Goal: Task Accomplishment & Management: Complete application form

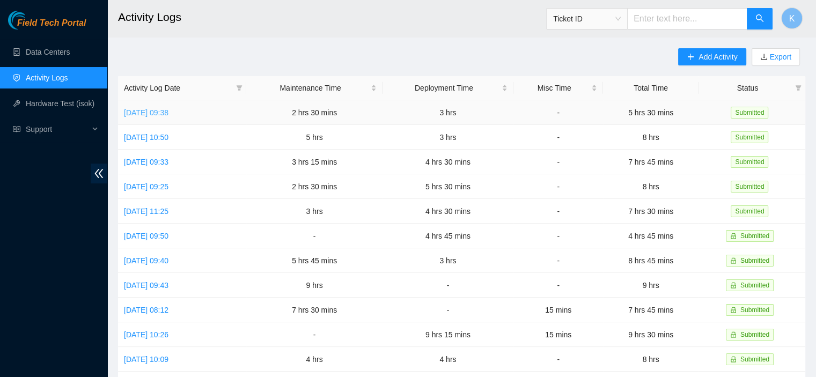
click at [168, 114] on link "[DATE] 09:38" at bounding box center [146, 112] width 45 height 9
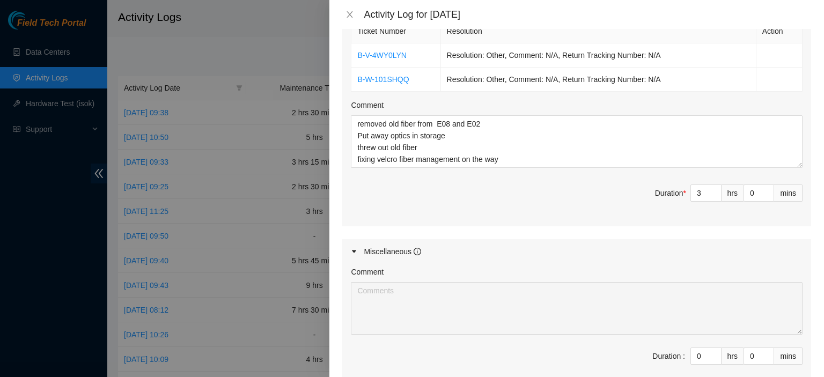
scroll to position [589, 0]
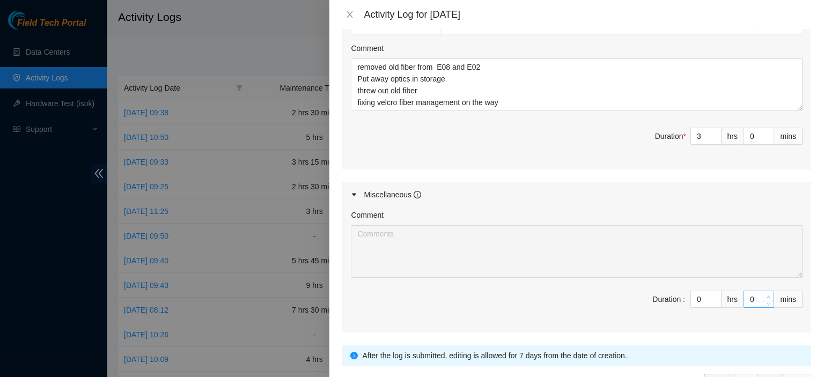
click at [766, 295] on icon "up" at bounding box center [768, 297] width 4 height 4
type input "1"
type input "31"
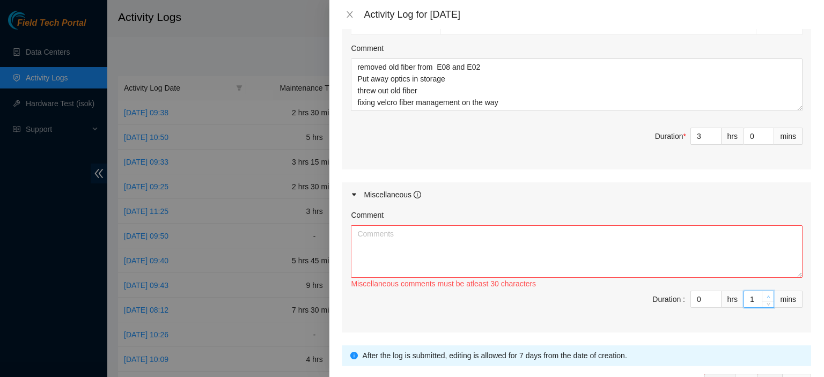
click at [766, 295] on icon "up" at bounding box center [768, 297] width 4 height 4
type input "2"
type input "32"
type input "3"
type input "33"
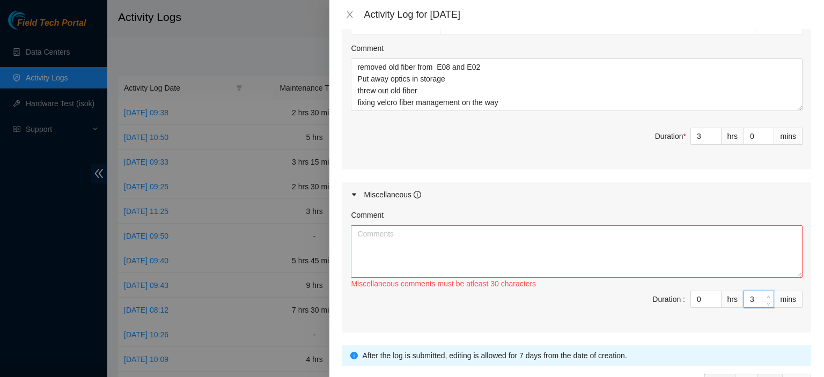
click at [766, 295] on icon "up" at bounding box center [768, 297] width 4 height 4
type input "4"
type input "34"
click at [766, 295] on icon "up" at bounding box center [768, 297] width 4 height 4
type input "5"
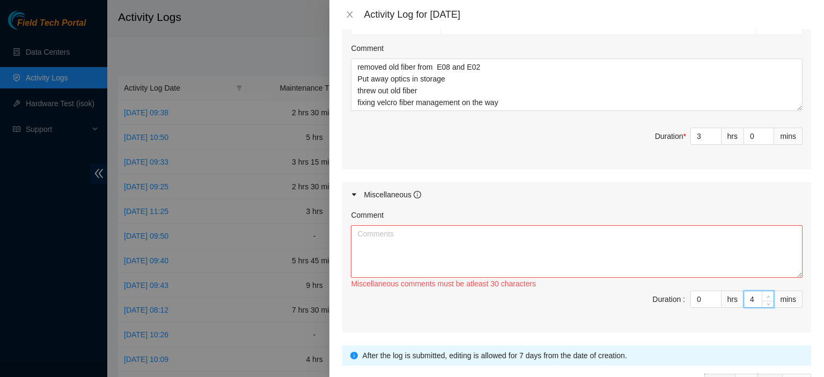
type input "35"
click at [766, 295] on icon "up" at bounding box center [768, 297] width 4 height 4
type input "6"
type input "36"
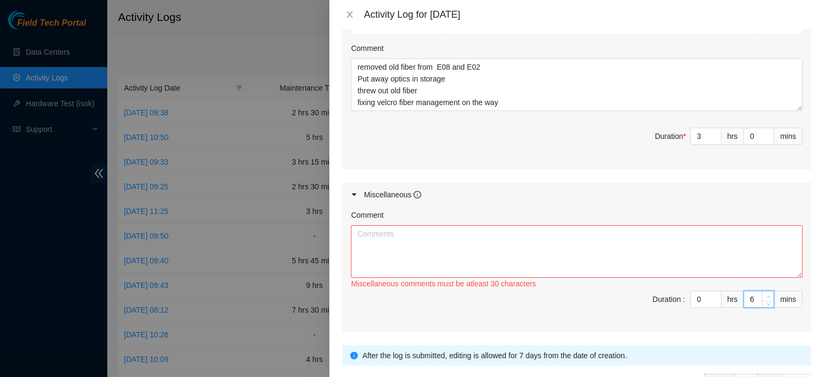
click at [766, 295] on icon "up" at bounding box center [768, 297] width 4 height 4
type input "7"
type input "37"
click at [766, 295] on icon "up" at bounding box center [768, 297] width 4 height 4
type input "8"
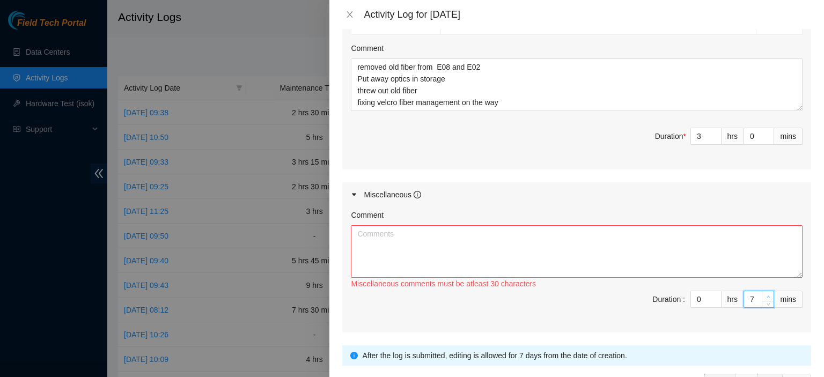
type input "38"
click at [766, 295] on icon "up" at bounding box center [768, 297] width 4 height 4
type input "9"
type input "39"
click at [766, 295] on icon "up" at bounding box center [768, 297] width 4 height 4
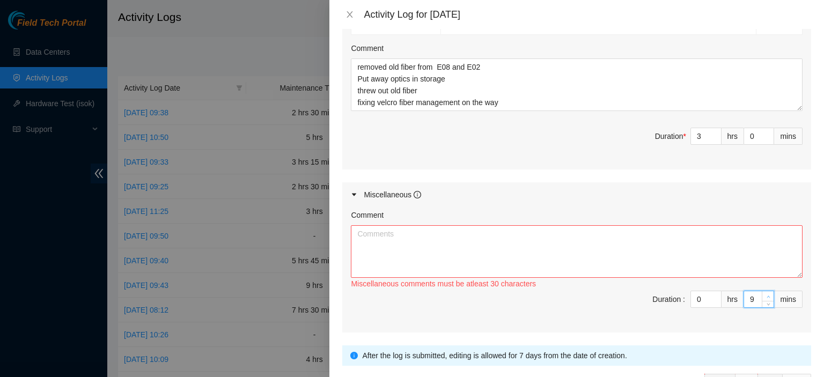
type input "10"
type input "40"
type input "11"
type input "41"
click at [766, 295] on icon "up" at bounding box center [768, 297] width 4 height 4
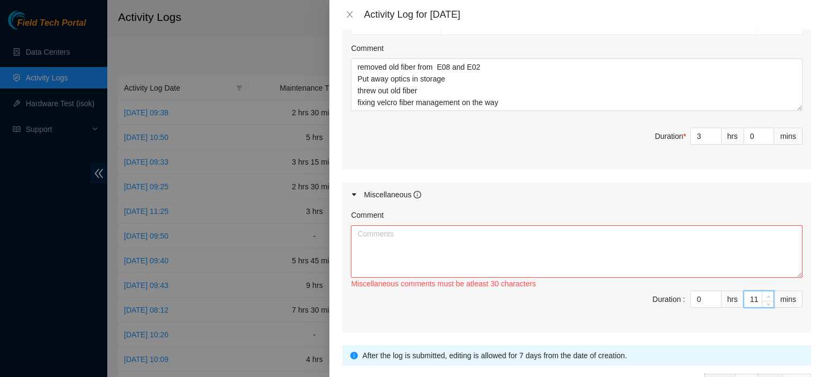
type input "12"
type input "42"
click at [766, 295] on icon "up" at bounding box center [768, 297] width 4 height 4
type input "13"
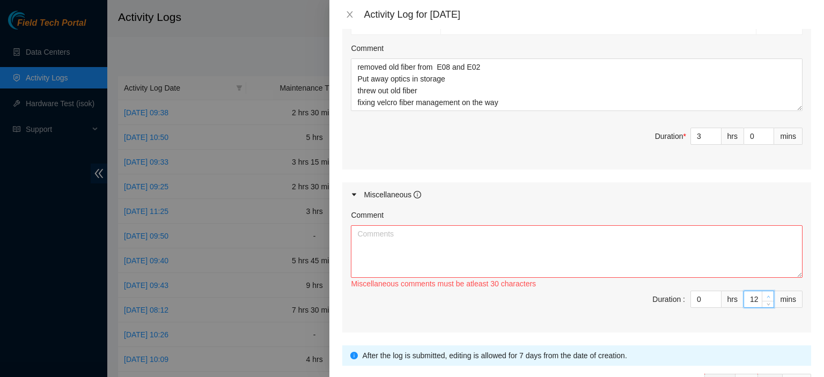
type input "43"
click at [766, 295] on icon "up" at bounding box center [768, 297] width 4 height 4
type input "14"
type input "44"
type input "15"
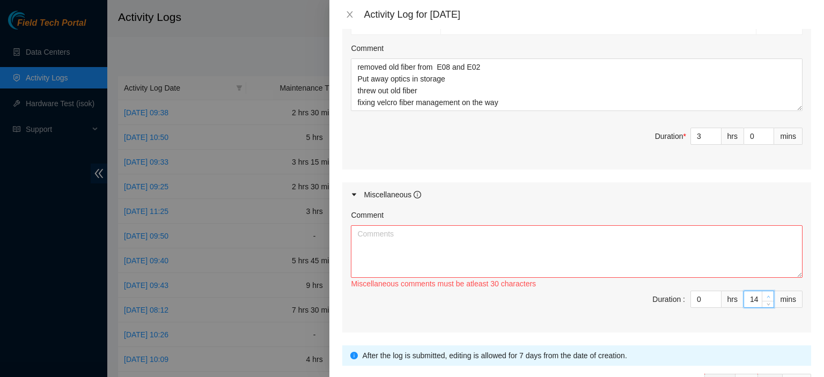
type input "45"
click at [766, 295] on icon "up" at bounding box center [768, 297] width 4 height 4
type input "16"
type input "46"
click at [766, 295] on icon "up" at bounding box center [768, 297] width 4 height 4
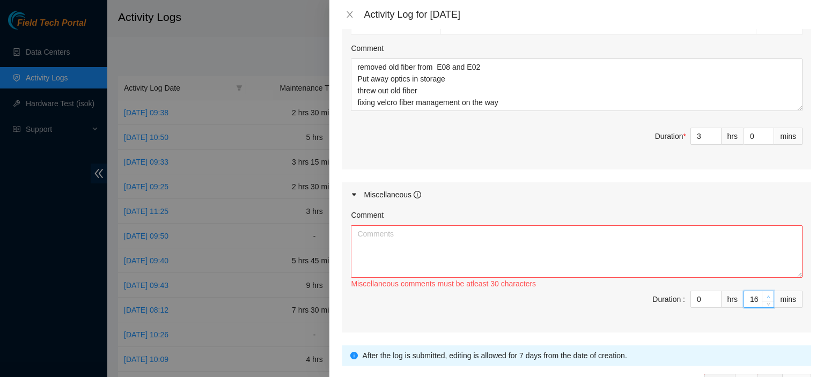
click at [766, 295] on icon "up" at bounding box center [768, 297] width 4 height 4
type input "17"
type input "47"
type input "18"
type input "48"
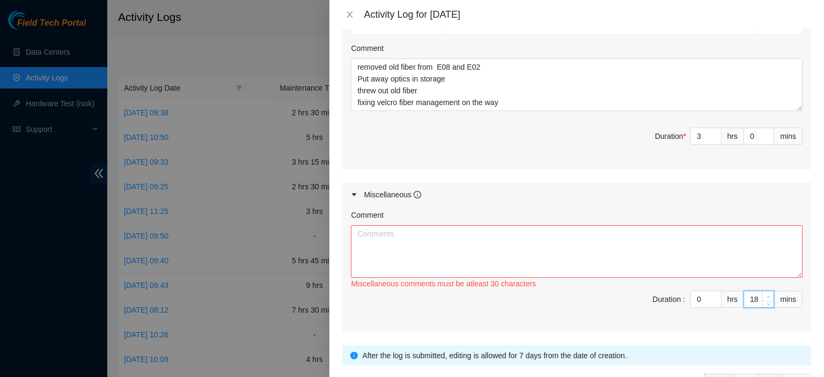
click at [766, 295] on icon "up" at bounding box center [768, 297] width 4 height 4
type input "19"
type input "49"
click at [766, 295] on icon "up" at bounding box center [768, 297] width 4 height 4
type input "20"
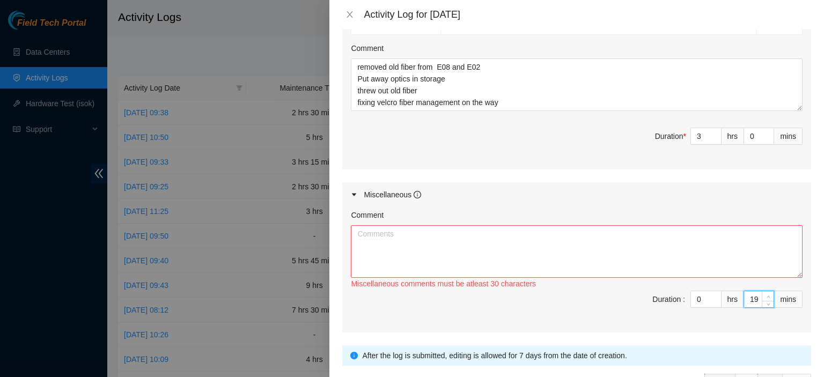
type input "50"
click at [766, 295] on icon "up" at bounding box center [768, 297] width 4 height 4
type input "21"
type input "51"
click at [766, 295] on icon "up" at bounding box center [768, 297] width 4 height 4
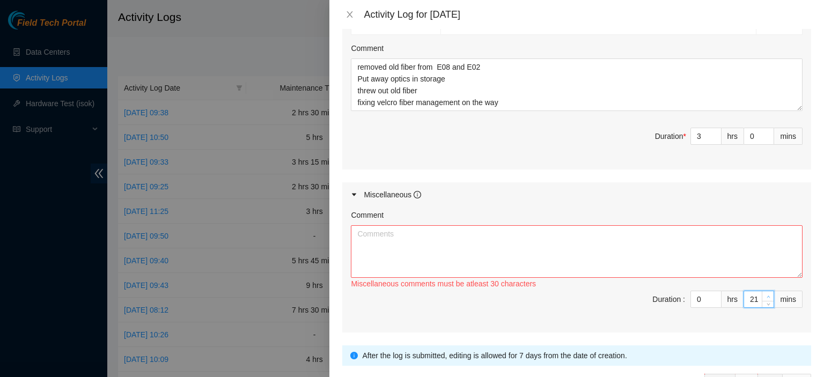
click at [766, 295] on icon "up" at bounding box center [768, 297] width 4 height 4
type input "22"
type input "52"
type input "23"
type input "53"
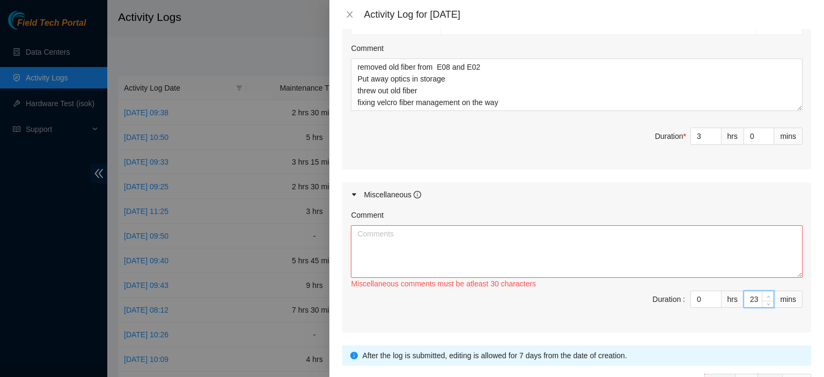
click at [766, 295] on icon "up" at bounding box center [768, 297] width 4 height 4
type input "24"
type input "54"
click at [766, 295] on icon "up" at bounding box center [768, 297] width 4 height 4
type input "25"
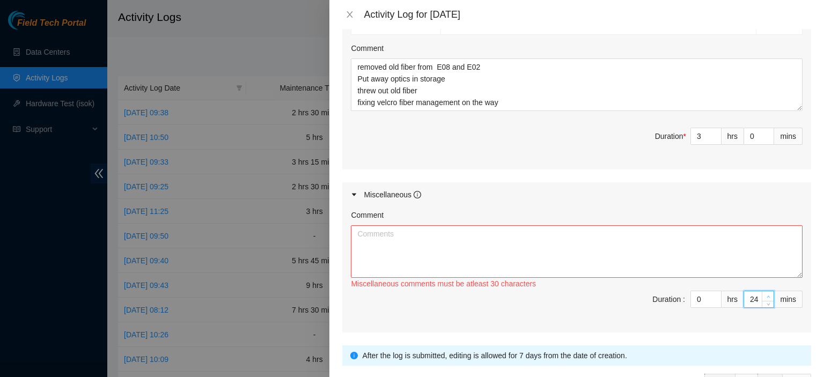
type input "55"
click at [766, 295] on icon "up" at bounding box center [768, 297] width 4 height 4
type input "26"
type input "56"
click at [766, 295] on icon "up" at bounding box center [768, 297] width 4 height 4
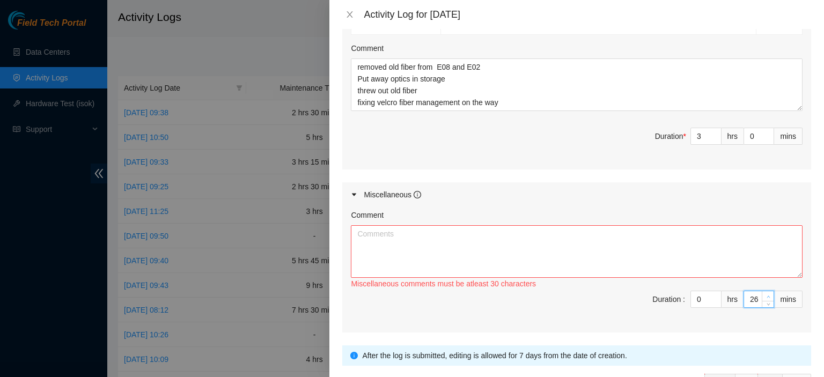
type input "27"
type input "57"
click at [766, 295] on icon "up" at bounding box center [768, 297] width 4 height 4
type input "28"
type input "58"
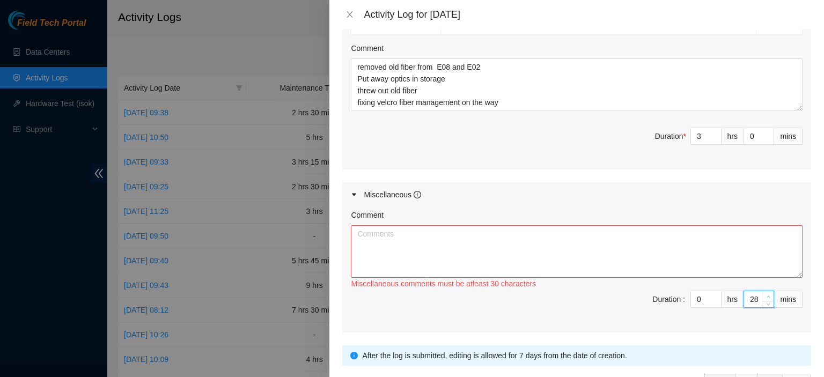
click at [766, 295] on icon "up" at bounding box center [768, 297] width 4 height 4
type input "29"
type input "59"
click at [766, 295] on icon "up" at bounding box center [768, 297] width 4 height 4
type input "30"
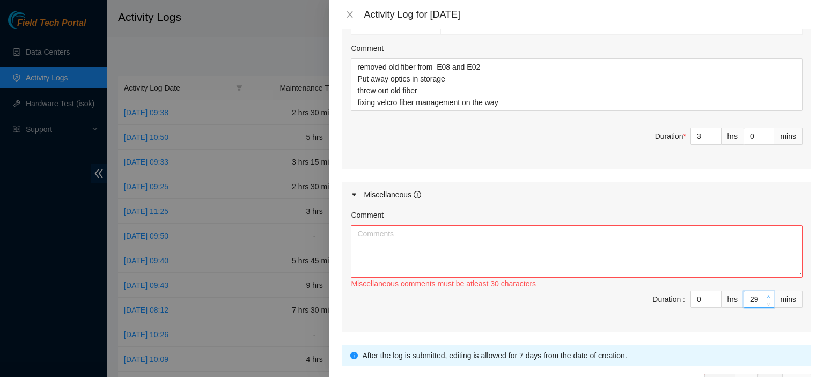
type input "6"
type input "0"
click at [766, 295] on icon "up" at bounding box center [768, 297] width 4 height 4
type input "31"
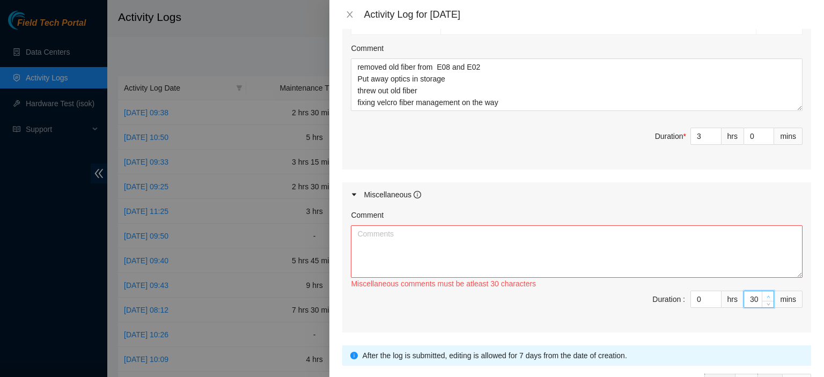
type input "1"
click at [766, 295] on icon "up" at bounding box center [768, 297] width 4 height 4
type input "32"
type input "2"
click at [766, 295] on icon "up" at bounding box center [768, 297] width 4 height 4
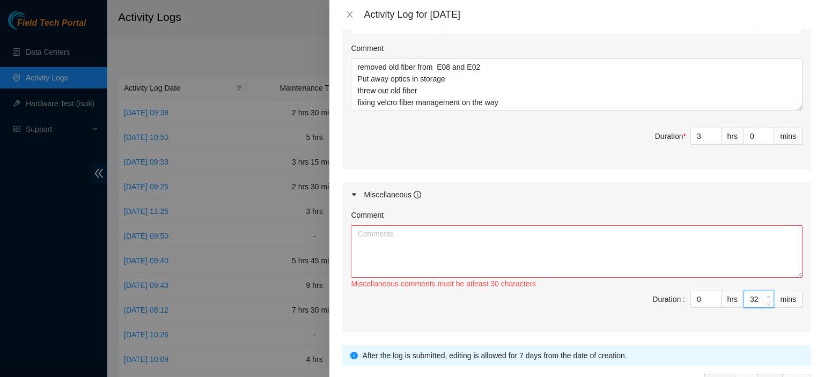
type input "33"
type input "3"
type input "34"
type input "4"
click at [766, 295] on icon "up" at bounding box center [768, 297] width 4 height 4
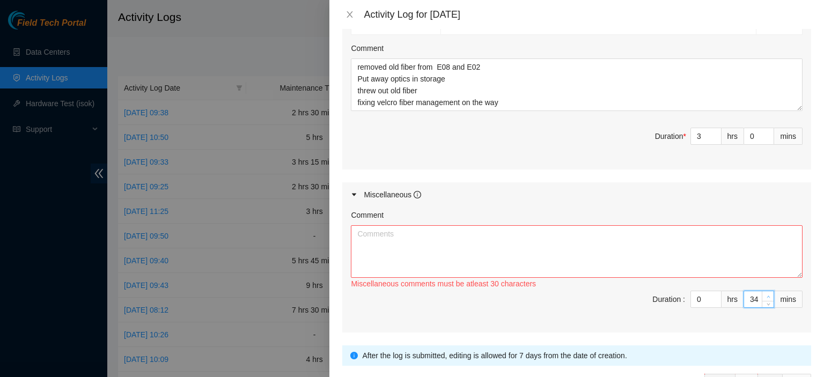
type input "35"
type input "5"
click at [766, 295] on icon "up" at bounding box center [768, 297] width 4 height 4
type input "36"
type input "6"
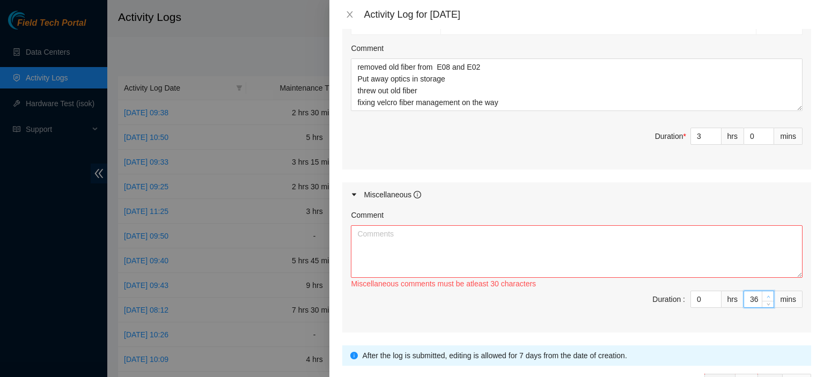
click at [766, 295] on icon "up" at bounding box center [768, 297] width 4 height 4
type input "37"
type input "7"
click at [766, 295] on icon "up" at bounding box center [768, 297] width 4 height 4
type input "38"
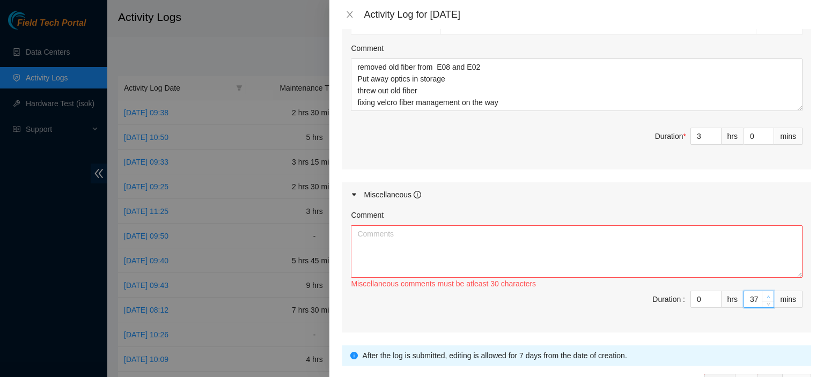
type input "8"
click at [766, 295] on icon "up" at bounding box center [768, 297] width 4 height 4
type input "39"
type input "9"
click at [766, 295] on icon "up" at bounding box center [768, 297] width 4 height 4
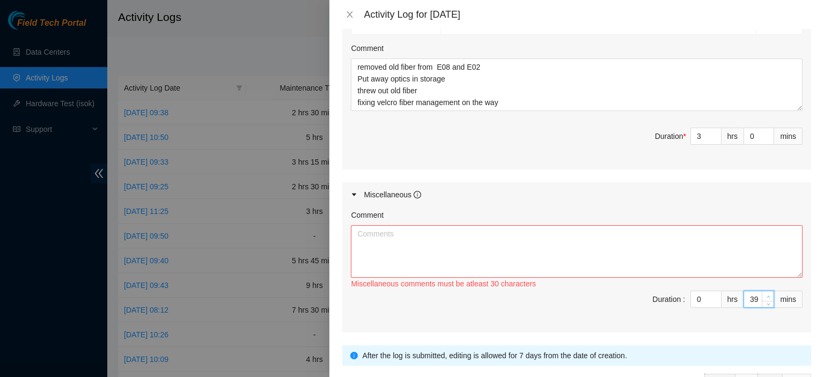
click at [766, 295] on icon "up" at bounding box center [768, 297] width 4 height 4
type input "41"
type input "11"
type input "42"
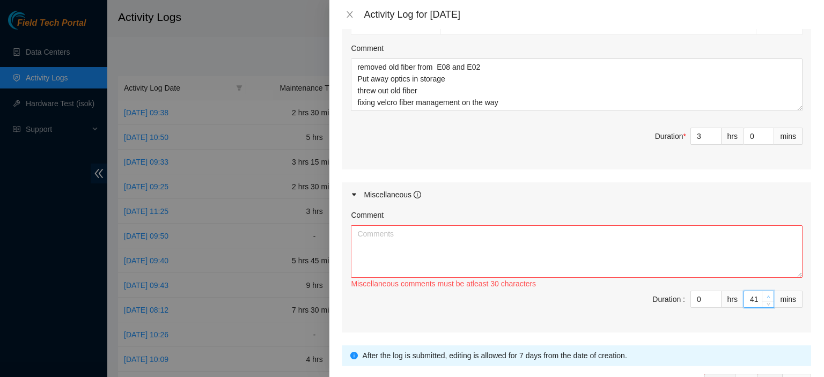
type input "12"
click at [766, 295] on icon "up" at bounding box center [768, 297] width 4 height 4
type input "43"
type input "13"
click at [766, 295] on icon "up" at bounding box center [768, 297] width 4 height 4
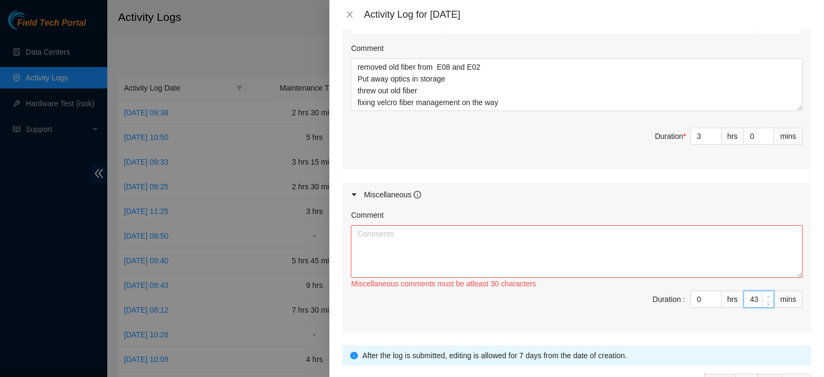
type input "44"
type input "14"
click at [766, 295] on icon "up" at bounding box center [768, 297] width 4 height 4
type input "45"
type input "15"
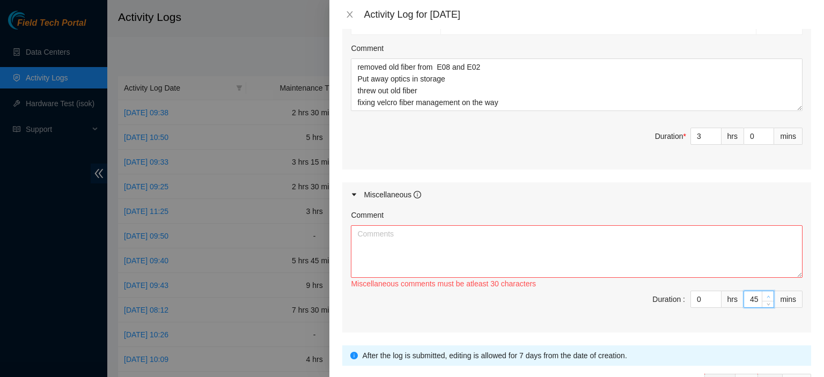
click at [766, 295] on icon "up" at bounding box center [768, 297] width 4 height 4
click at [739, 272] on textarea "Comment" at bounding box center [576, 251] width 451 height 53
click at [423, 233] on textarea "training from peopl2.0" at bounding box center [576, 251] width 451 height 53
click at [450, 231] on textarea "training from people2.0" at bounding box center [576, 251] width 451 height 53
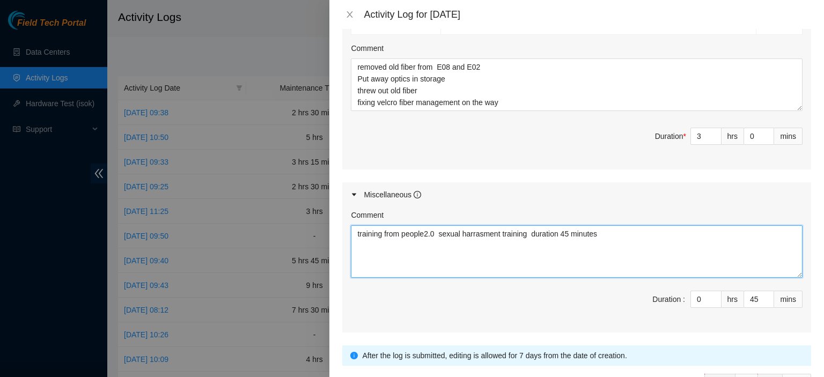
click at [487, 231] on textarea "training from people2.0 sexual harrasment training duration 45 minutes" at bounding box center [576, 251] width 451 height 53
drag, startPoint x: 464, startPoint y: 233, endPoint x: 448, endPoint y: 233, distance: 16.6
click at [448, 233] on textarea "training from people2.0 sexual harassments training duration 45 minutes" at bounding box center [576, 251] width 451 height 53
click at [475, 235] on textarea "training from people2.0 sexual harassments training duration 45 minutes" at bounding box center [576, 251] width 451 height 53
drag, startPoint x: 461, startPoint y: 236, endPoint x: 438, endPoint y: 235, distance: 22.5
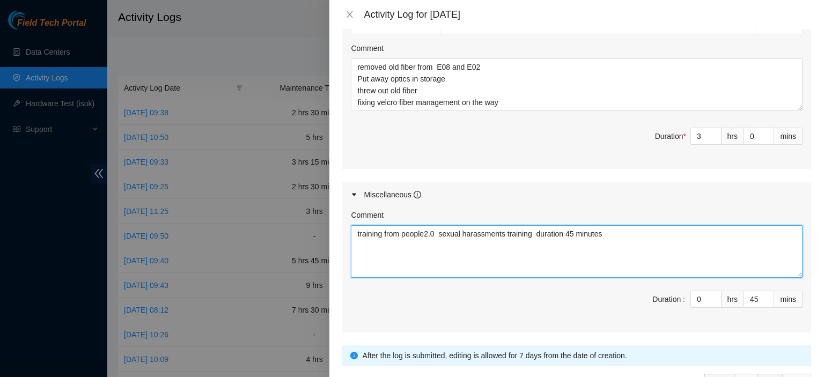
click at [438, 235] on textarea "training from people2.0 sexual harassments training duration 45 minutes" at bounding box center [576, 251] width 451 height 53
type textarea "training from people2.0 harassments training duration 45 minutes"
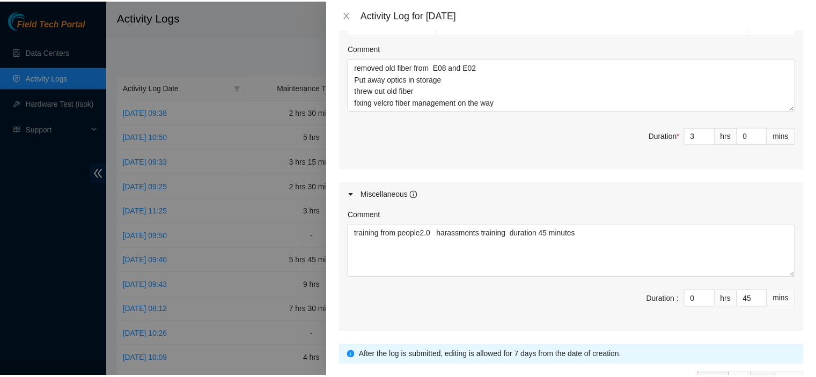
scroll to position [658, 0]
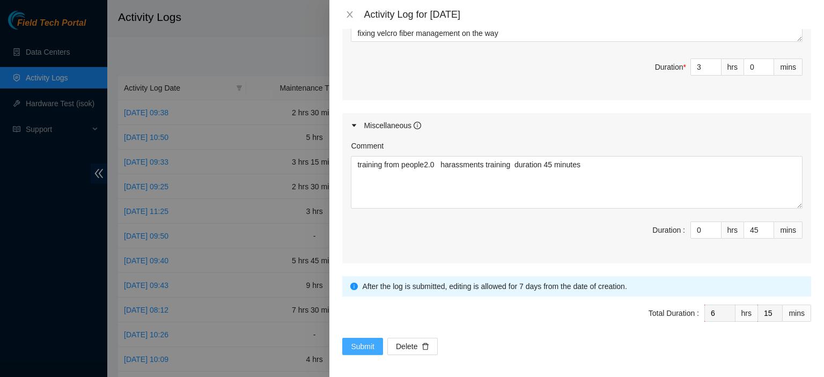
click at [358, 348] on span "Submit" at bounding box center [363, 346] width 24 height 12
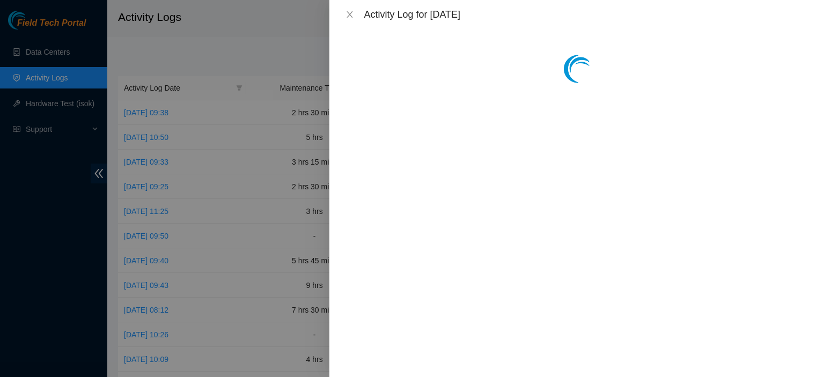
scroll to position [0, 0]
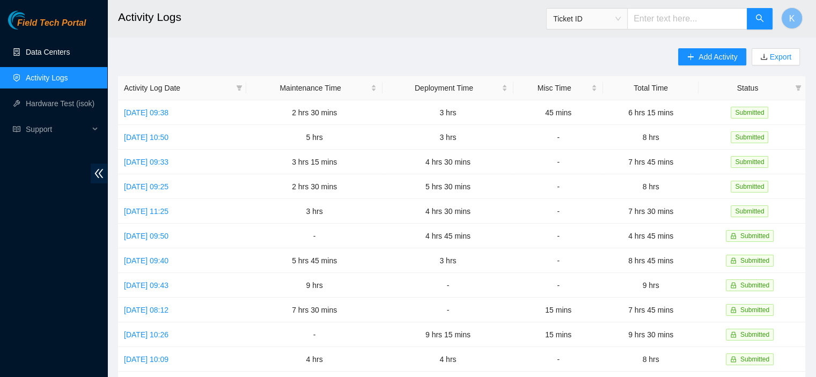
click at [49, 56] on link "Data Centers" at bounding box center [48, 52] width 44 height 9
